Goal: Task Accomplishment & Management: Manage account settings

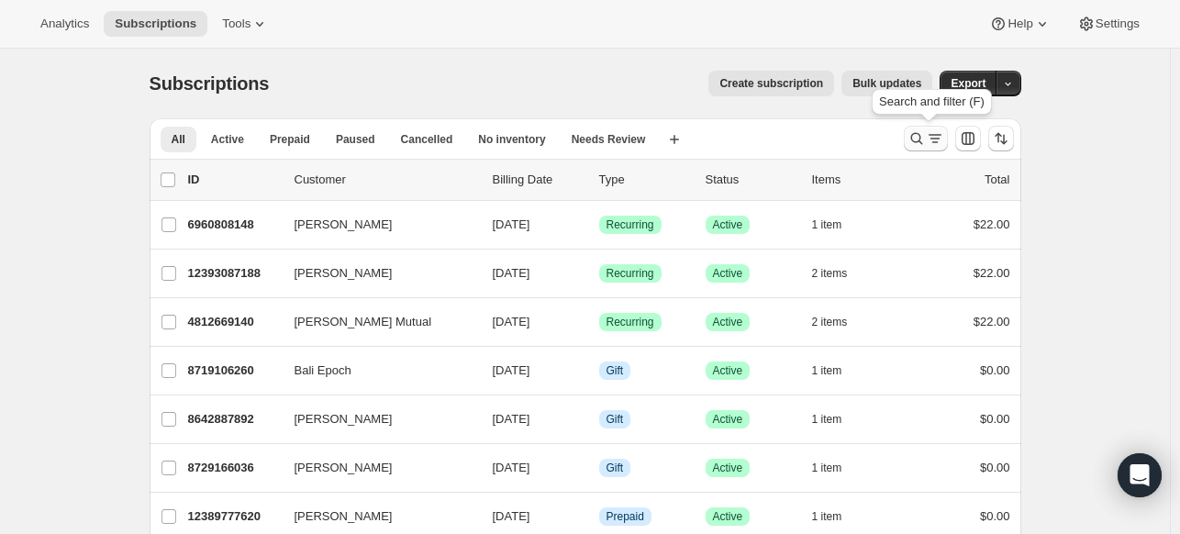
click at [925, 142] on icon "Search and filter results" at bounding box center [916, 138] width 18 height 18
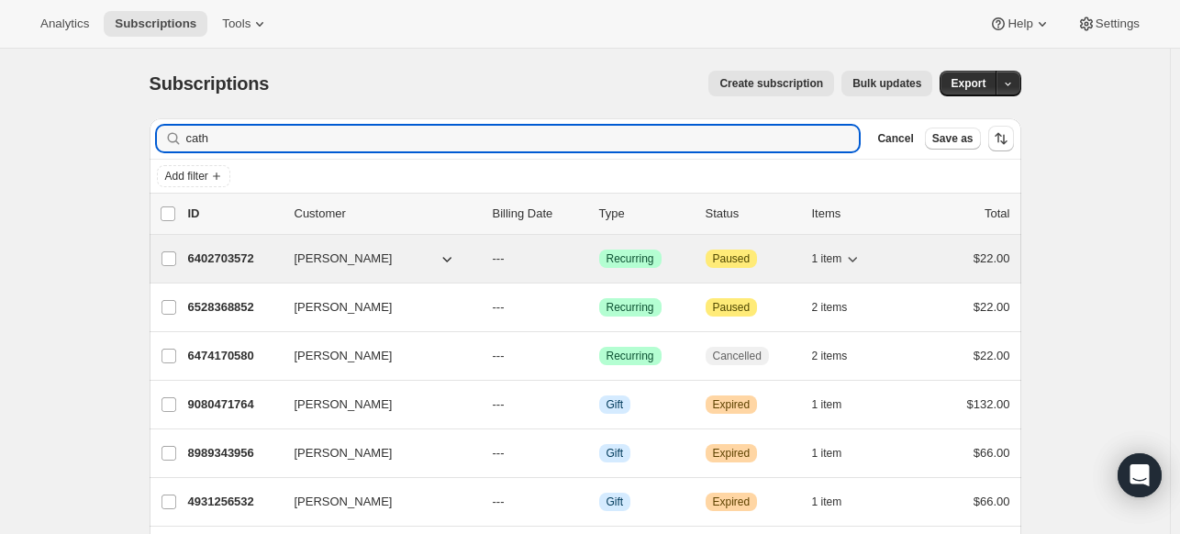
type input "cath"
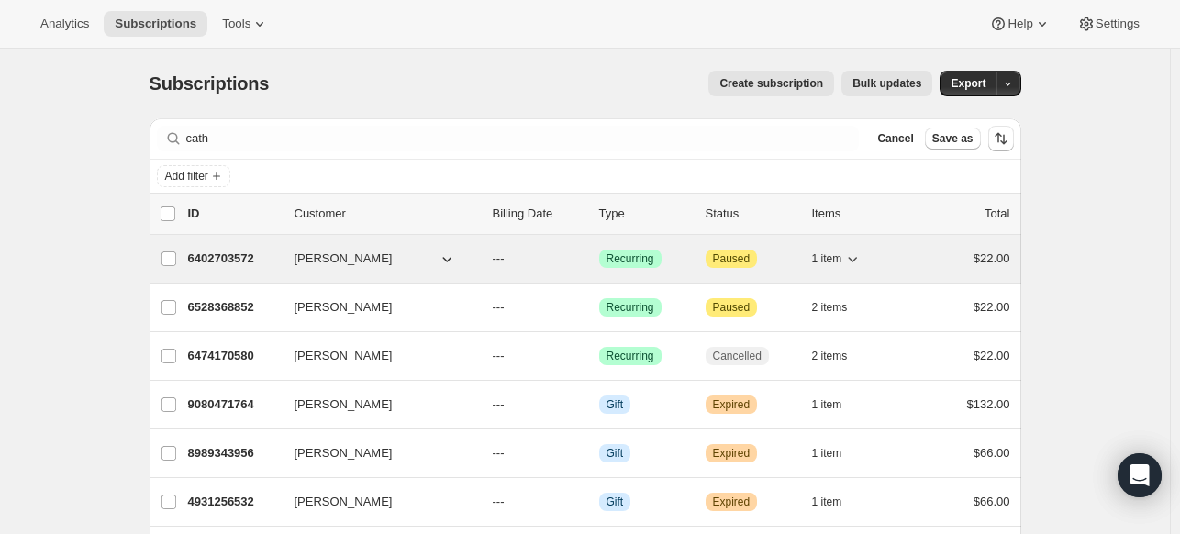
click at [248, 252] on p "6402703572" at bounding box center [234, 258] width 92 height 18
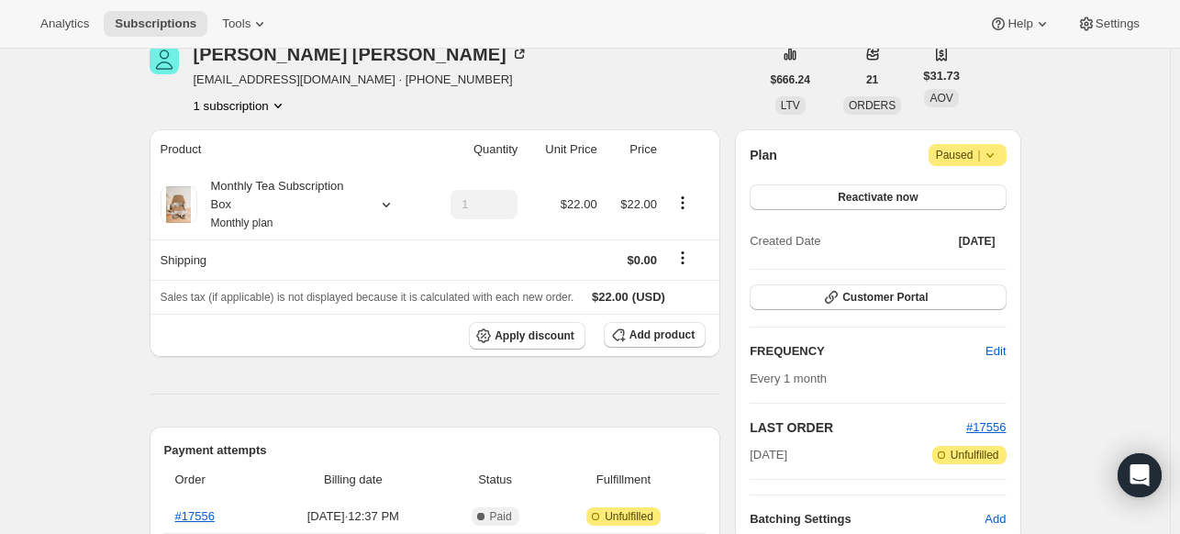
scroll to position [94, 0]
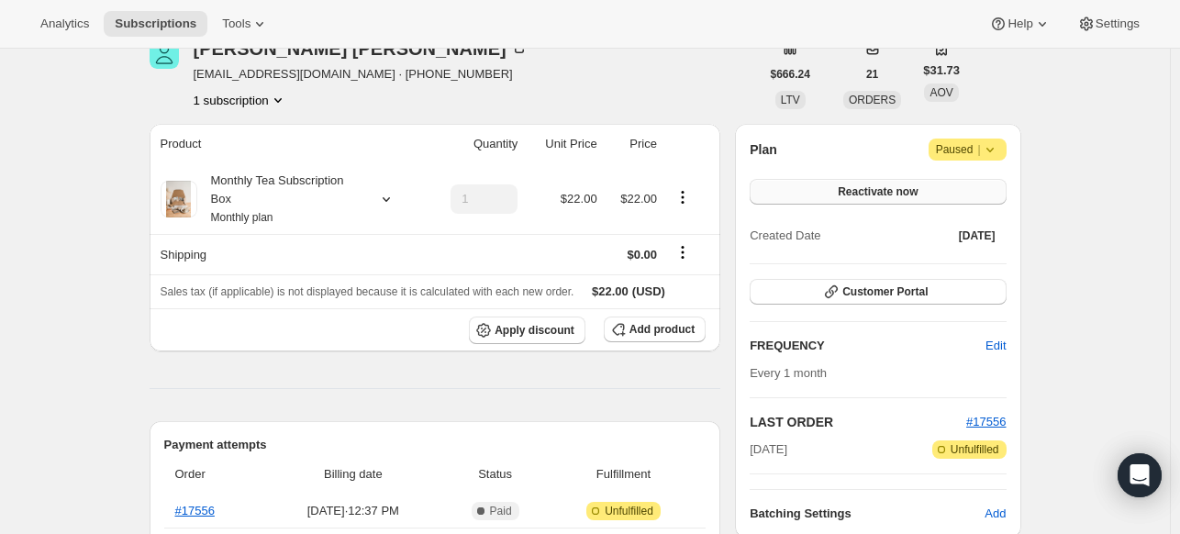
click at [907, 187] on span "Reactivate now" at bounding box center [877, 191] width 80 height 15
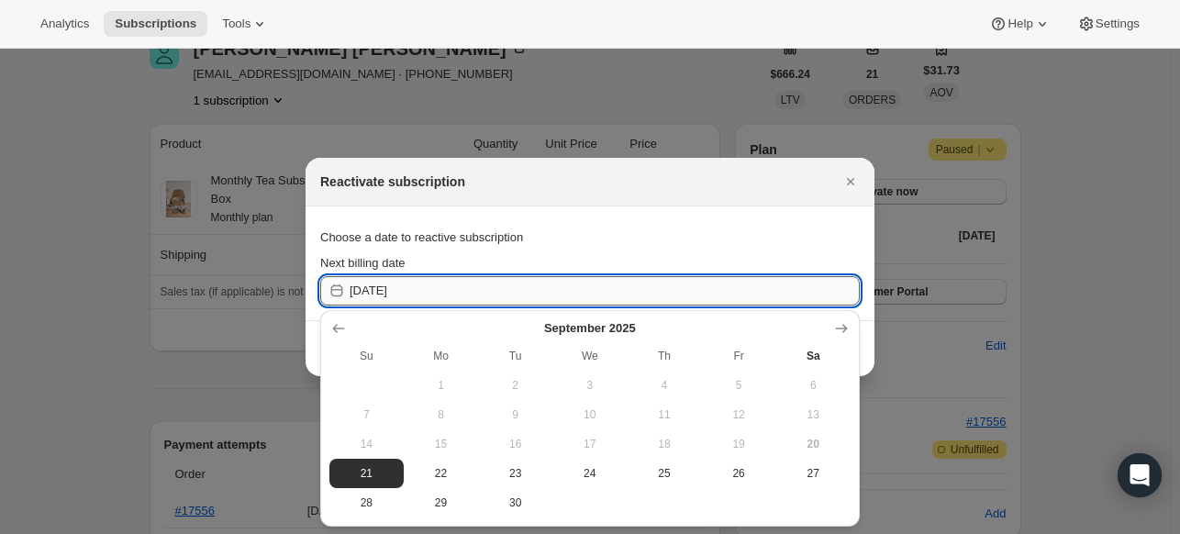
click at [577, 293] on input "[DATE]" at bounding box center [604, 290] width 510 height 29
click at [836, 327] on icon "Show next month, October 2025" at bounding box center [841, 328] width 18 height 18
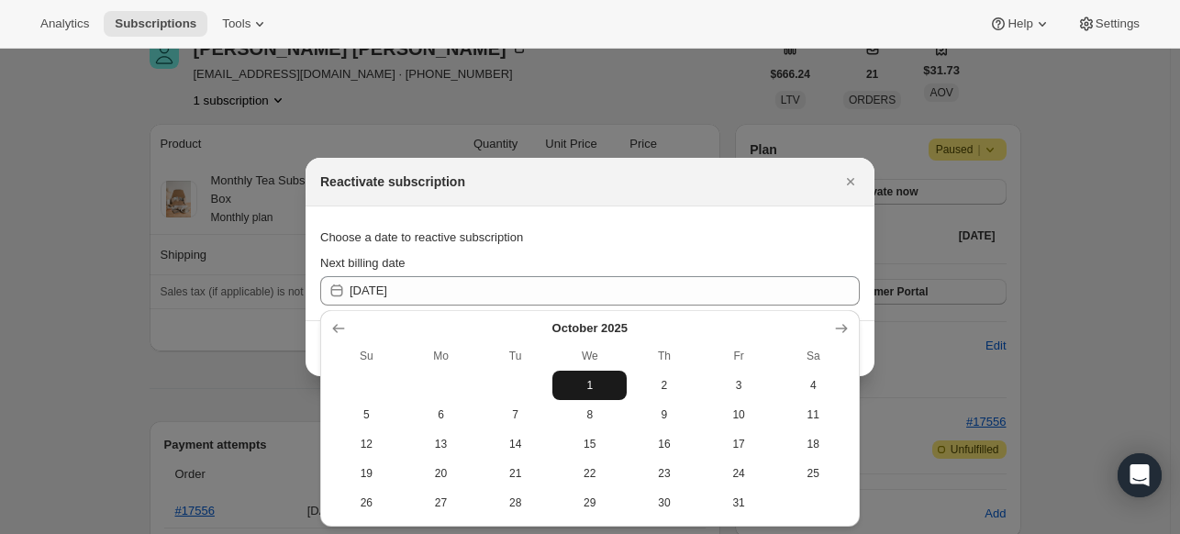
click at [588, 382] on span "1" at bounding box center [589, 385] width 60 height 15
type input "[DATE]"
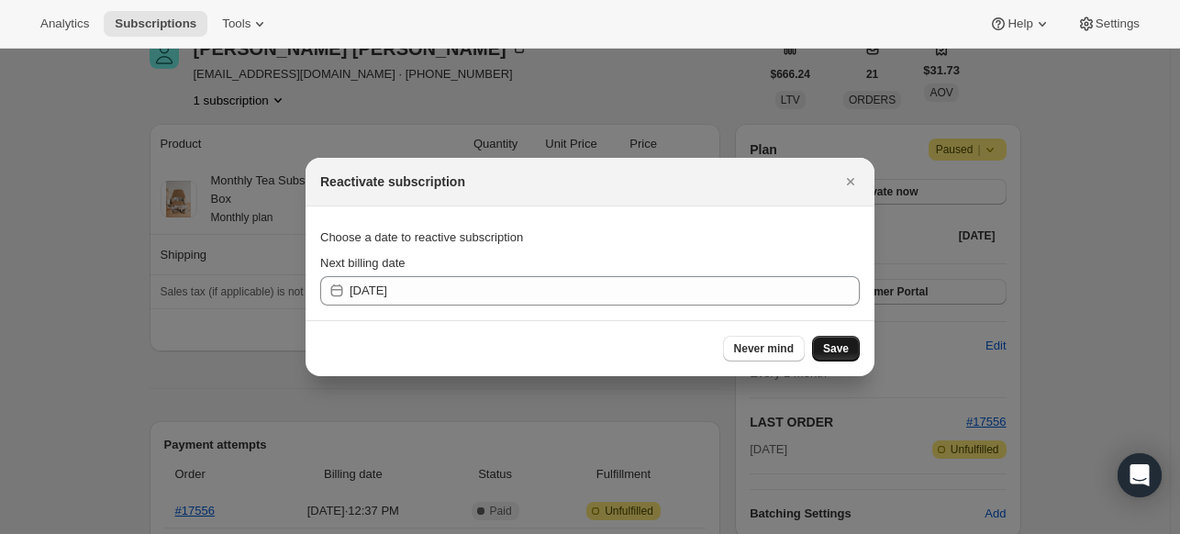
click at [840, 349] on span "Save" at bounding box center [836, 348] width 26 height 15
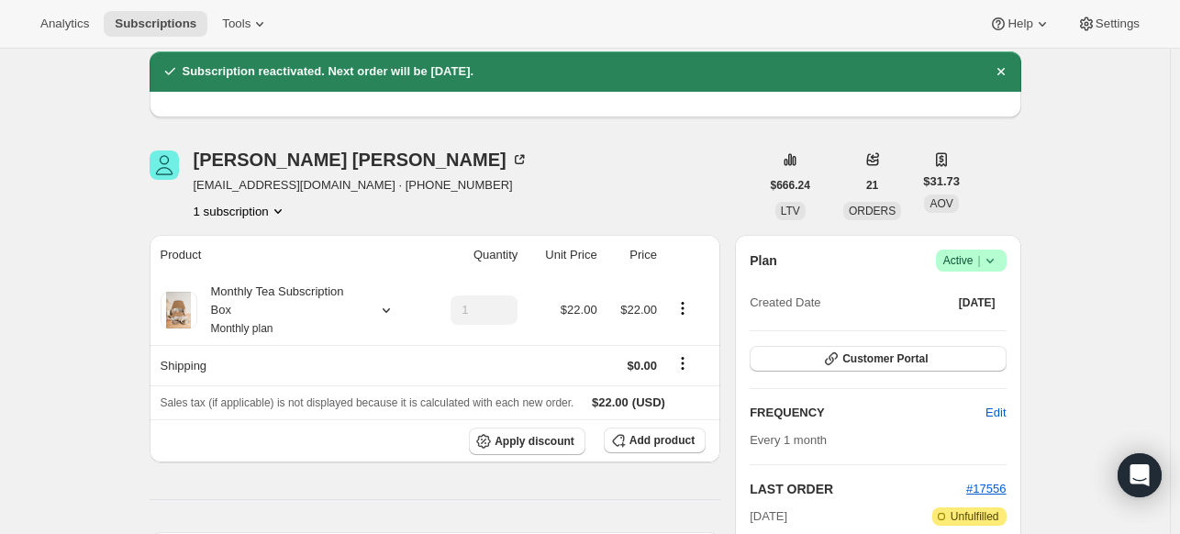
scroll to position [0, 0]
